Goal: Transaction & Acquisition: Book appointment/travel/reservation

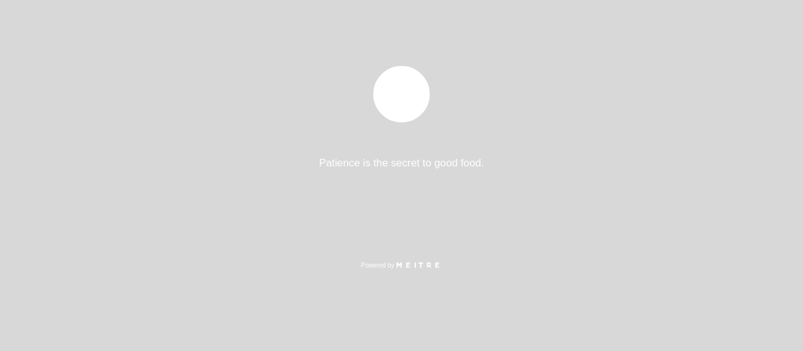
select select "es"
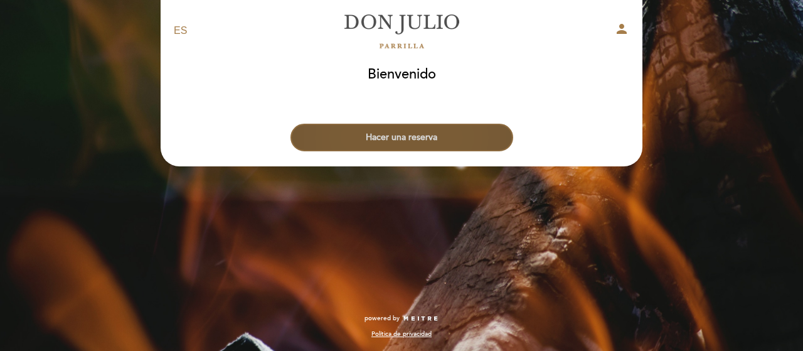
click at [448, 139] on button "Hacer una reserva" at bounding box center [402, 138] width 223 height 28
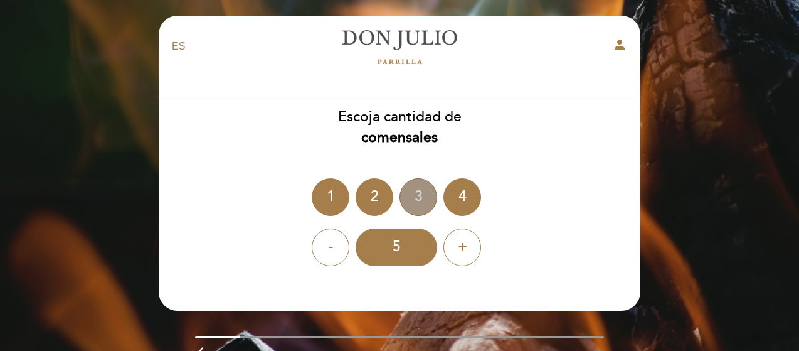
click at [420, 203] on div "3" at bounding box center [419, 197] width 38 height 38
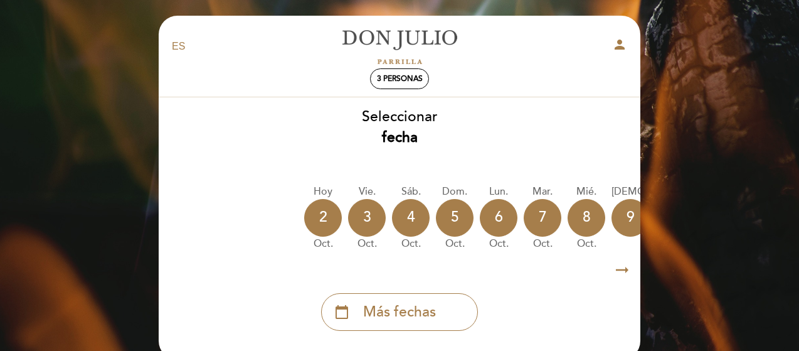
click at [626, 272] on icon "arrow_right_alt" at bounding box center [622, 270] width 19 height 27
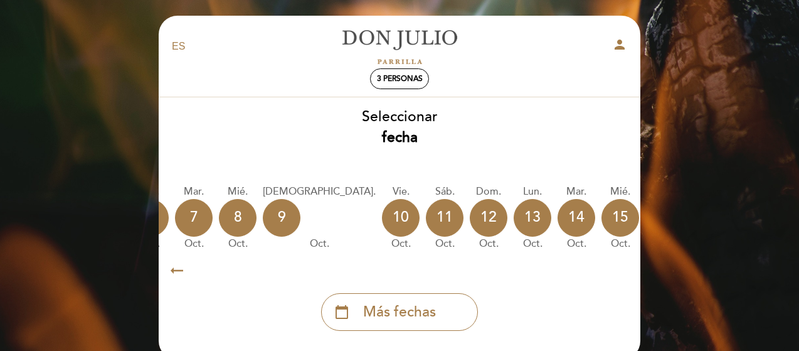
scroll to position [0, 366]
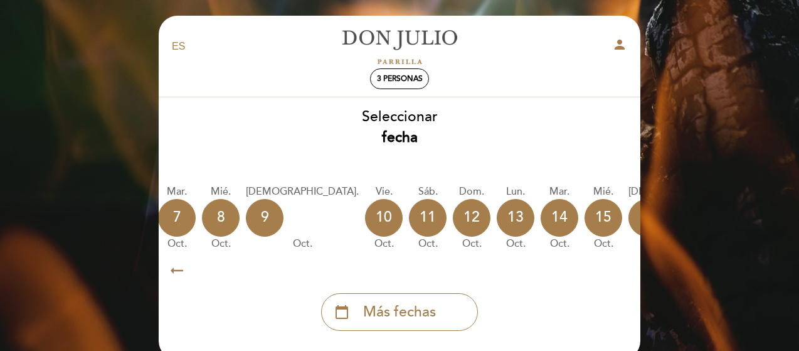
click at [623, 272] on icon "arrow_right_alt" at bounding box center [622, 270] width 19 height 27
click at [759, 213] on icon "calendar_today" at bounding box center [766, 216] width 15 height 21
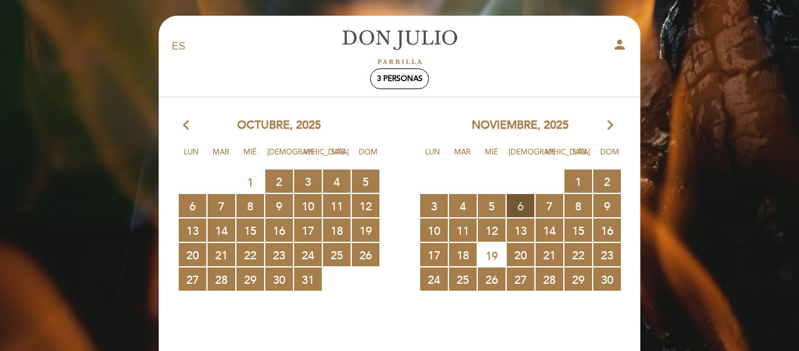
scroll to position [63, 0]
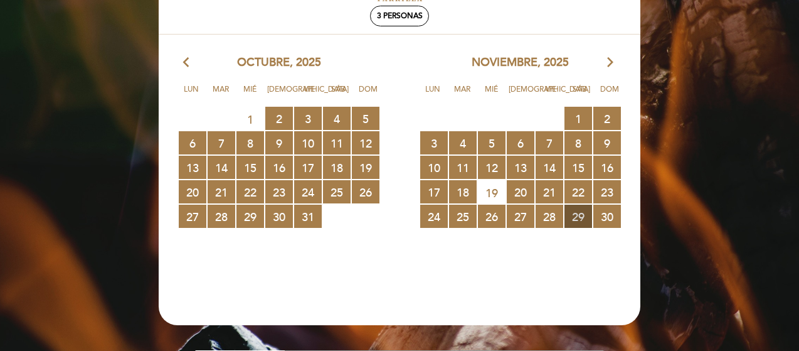
click at [578, 218] on span "29 RESERVAS DISPONIBLES" at bounding box center [579, 216] width 28 height 23
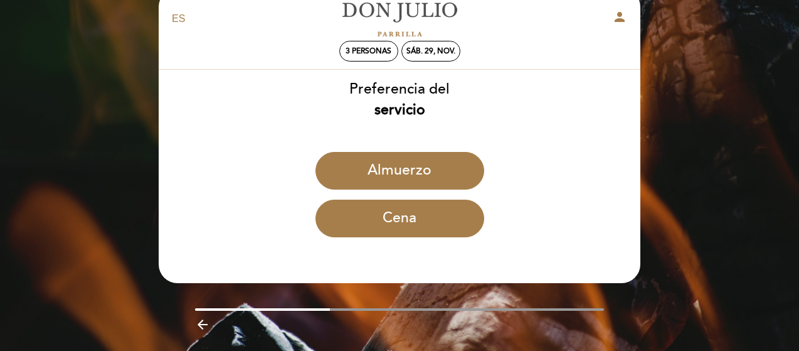
scroll to position [0, 0]
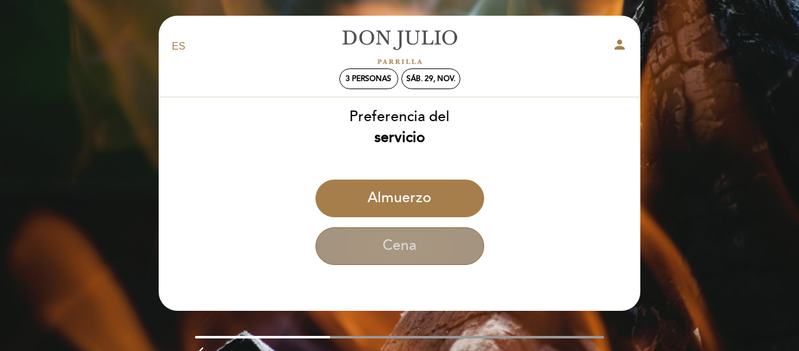
click at [409, 250] on button "Cena" at bounding box center [400, 246] width 169 height 38
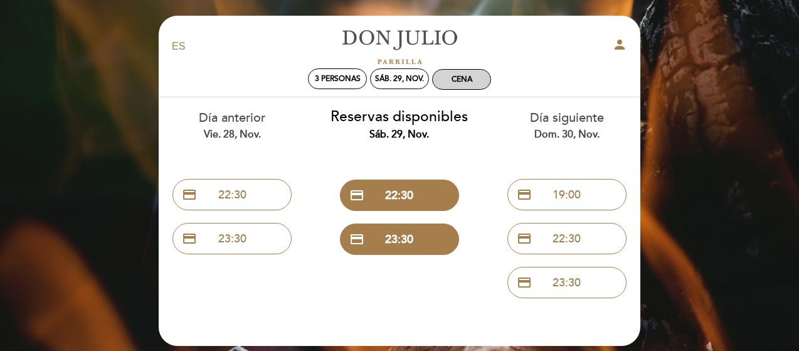
click at [457, 80] on div "Cena" at bounding box center [462, 79] width 21 height 9
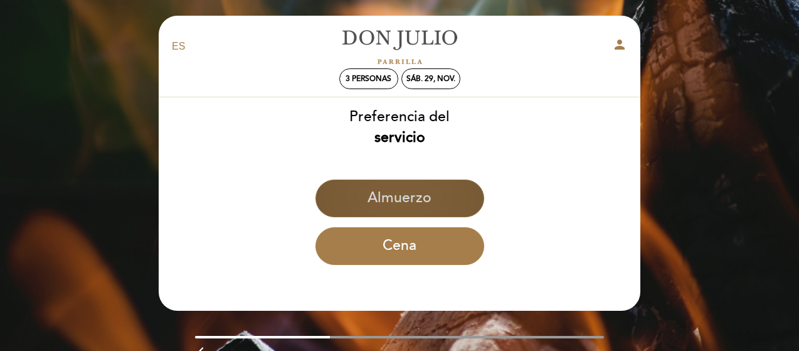
click at [403, 203] on button "Almuerzo" at bounding box center [400, 198] width 169 height 38
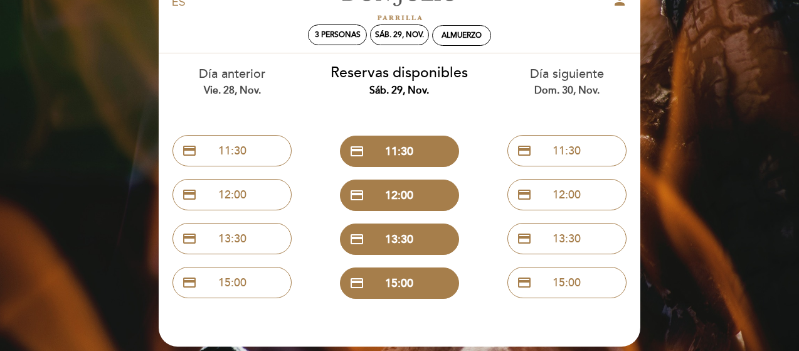
scroll to position [63, 0]
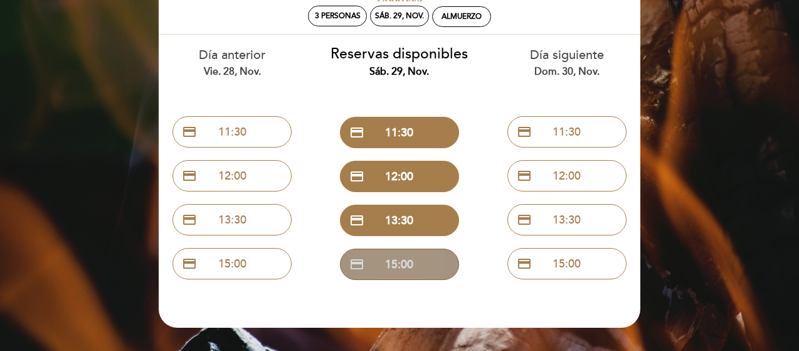
click at [399, 267] on button "credit_card 15:00" at bounding box center [399, 263] width 119 height 31
